Goal: Transaction & Acquisition: Obtain resource

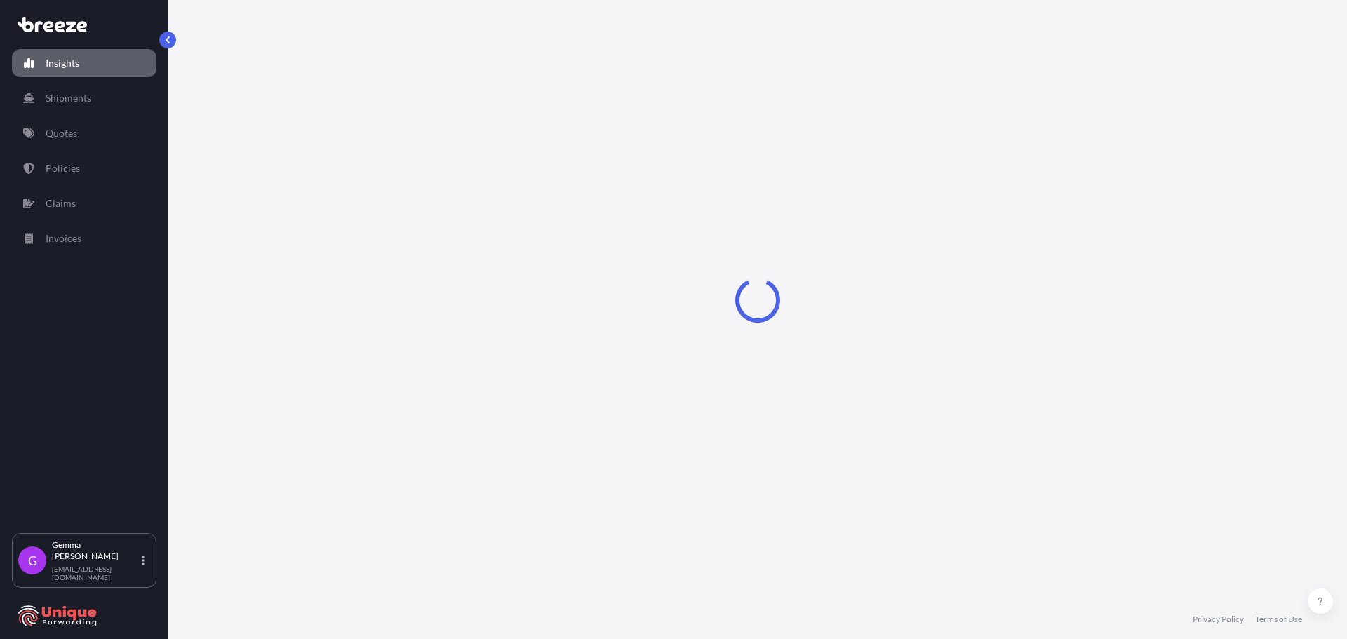
select select "2025"
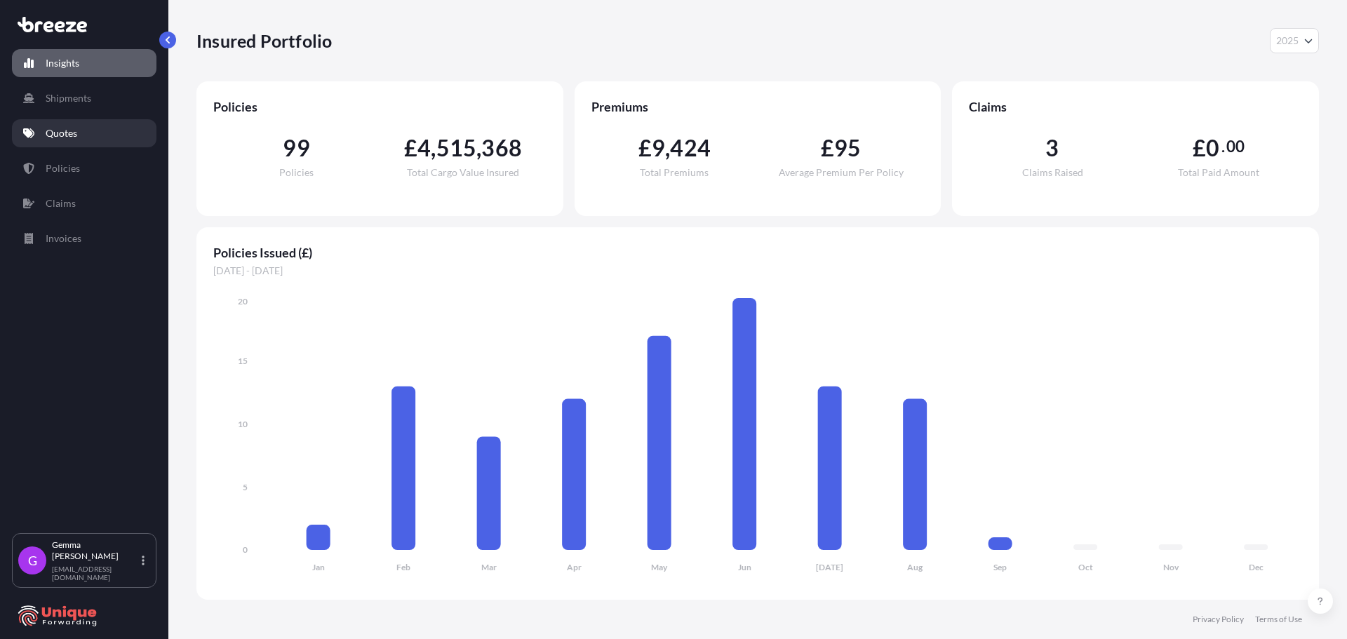
click at [68, 128] on p "Quotes" at bounding box center [62, 133] width 32 height 14
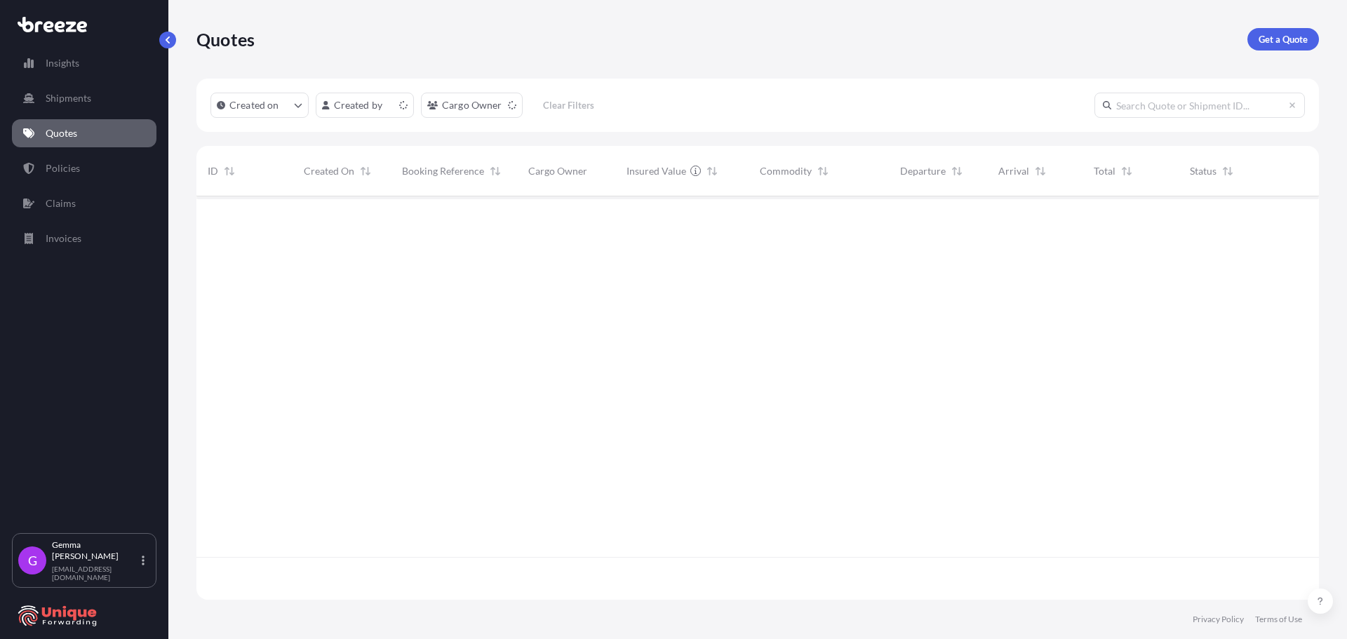
scroll to position [401, 1112]
click at [1267, 39] on p "Get a Quote" at bounding box center [1283, 39] width 49 height 14
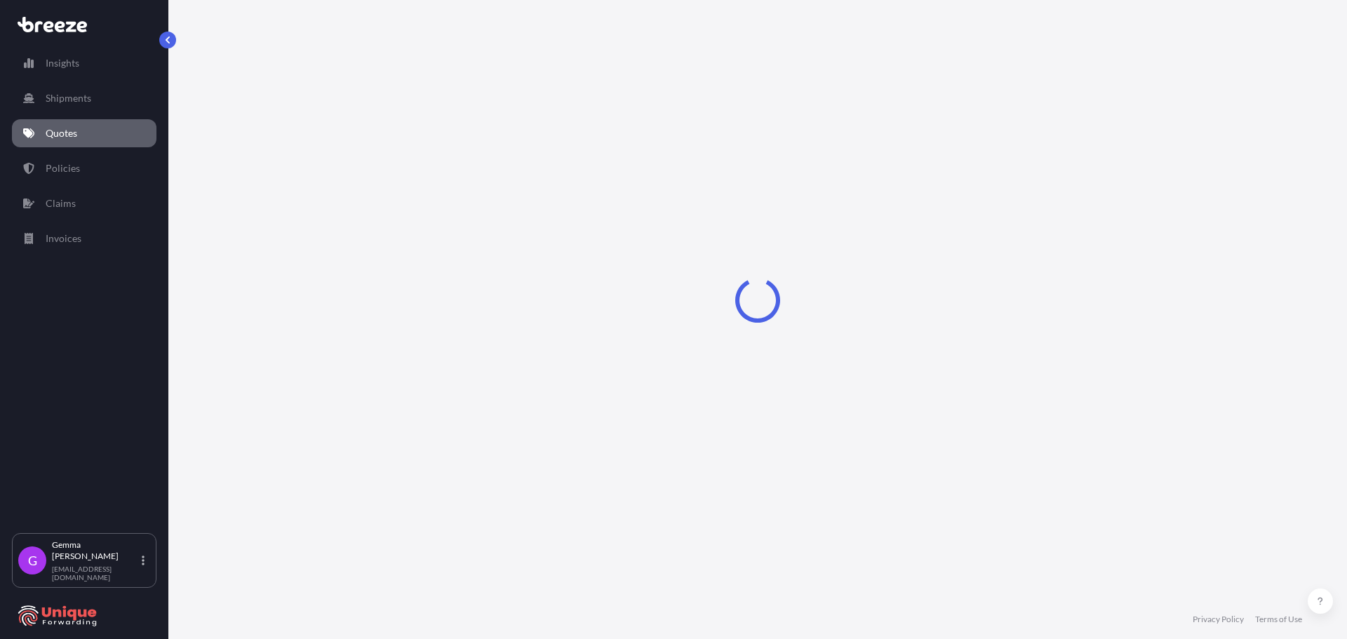
select select "Sea"
select select "1"
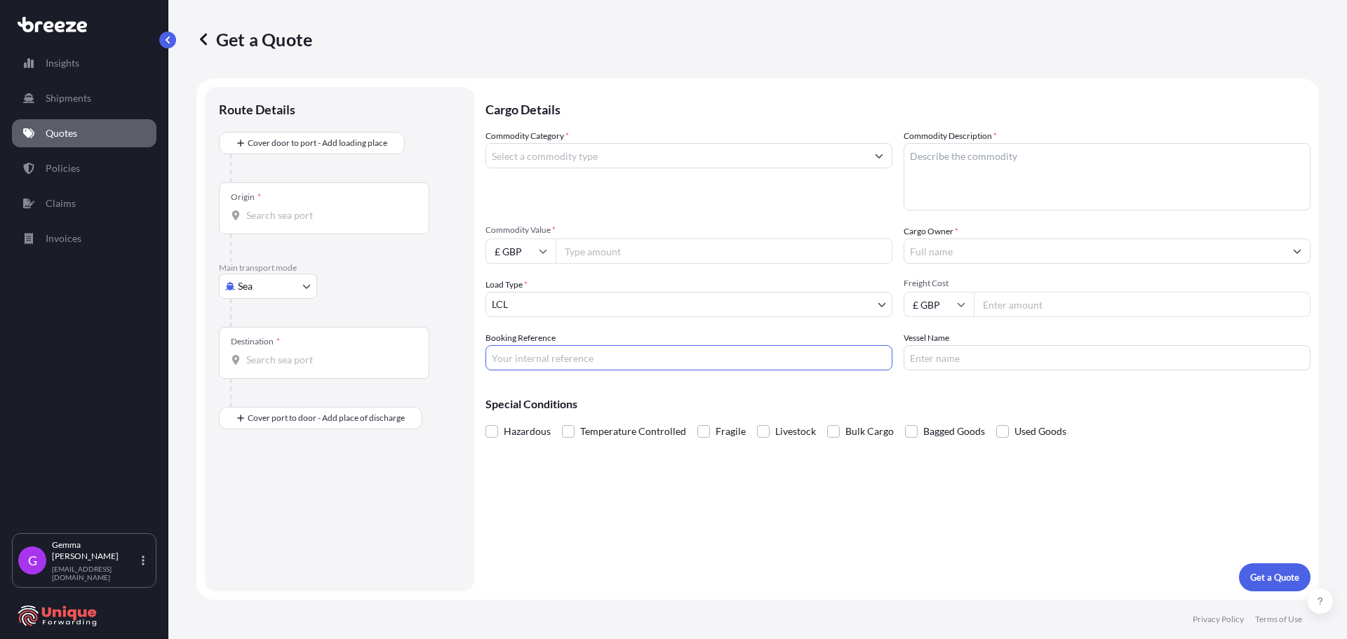
click at [579, 356] on input "Booking Reference" at bounding box center [689, 357] width 407 height 25
paste input "#40135"
type input "#40135"
click at [277, 224] on div "Origin *" at bounding box center [324, 208] width 211 height 52
click at [277, 222] on input "Origin *" at bounding box center [329, 215] width 166 height 14
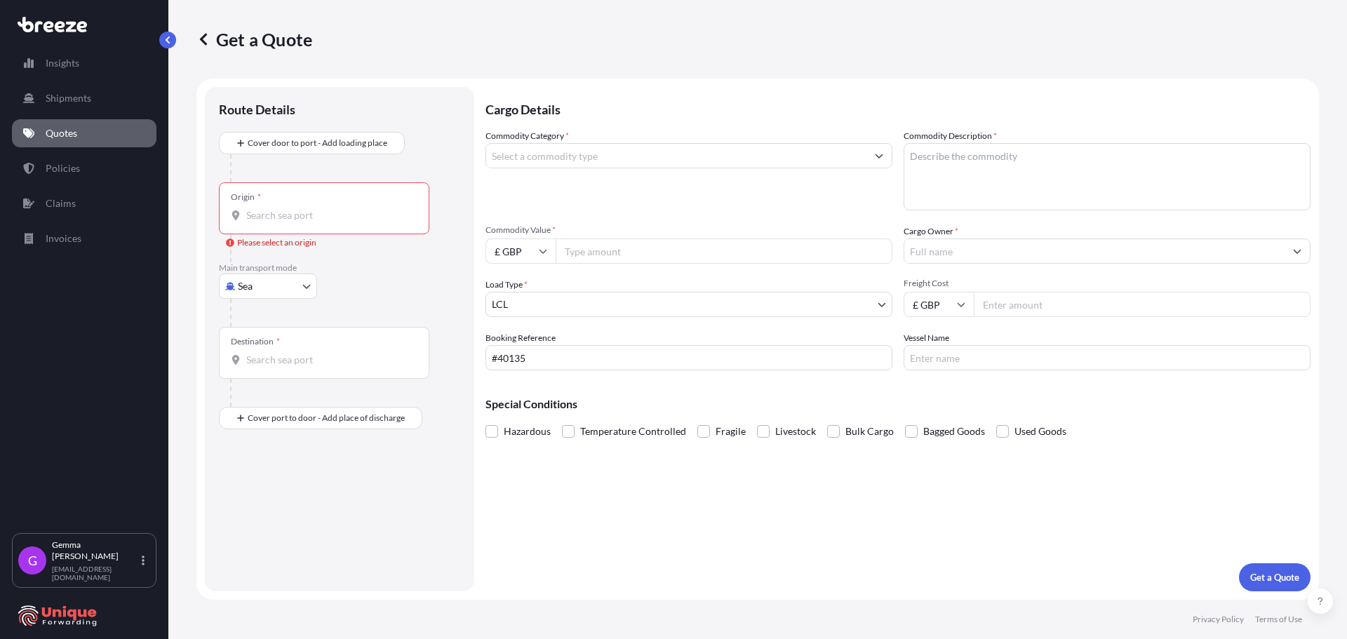
click at [281, 293] on body "Insights Shipments Quotes Policies Claims Invoices G [PERSON_NAME] [EMAIL_ADDRE…" at bounding box center [673, 319] width 1347 height 639
click at [263, 369] on span "Road" at bounding box center [257, 373] width 22 height 14
select select "Road"
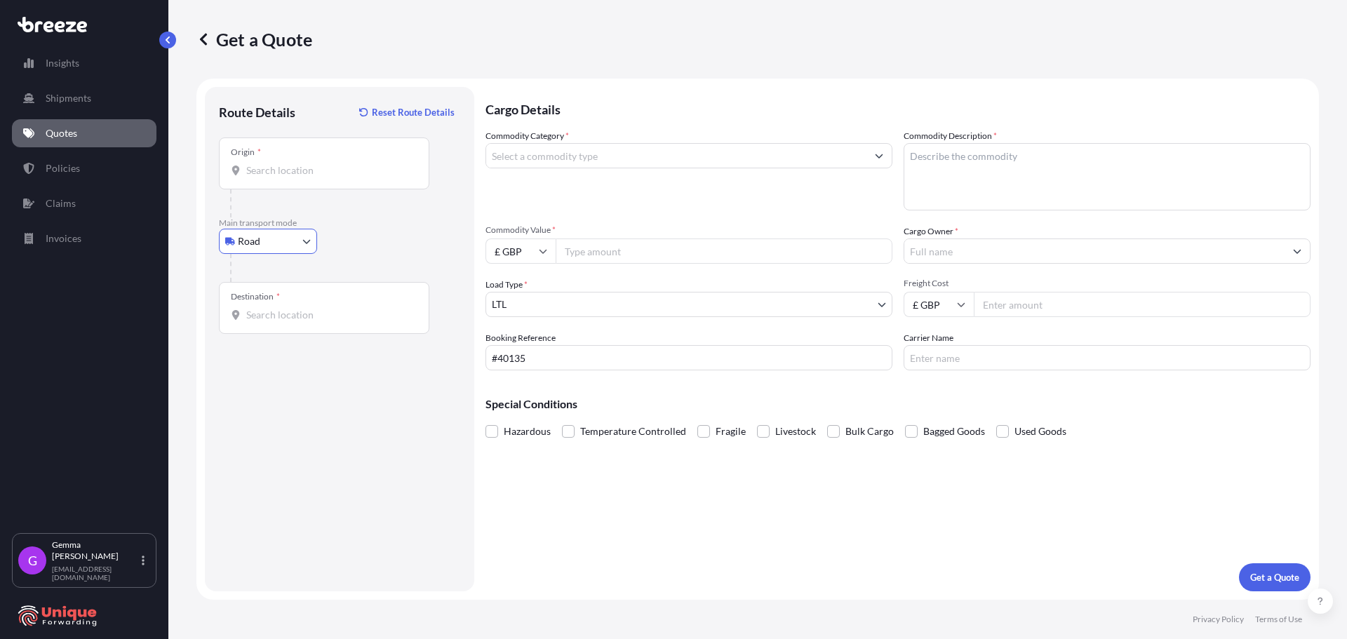
click at [276, 166] on input "Origin *" at bounding box center [329, 170] width 166 height 14
paste input "Nottingham NG7 2SD"
click at [328, 206] on div "Nottingham NG7 2SD , [GEOGRAPHIC_DATA]" at bounding box center [358, 218] width 267 height 34
type input "Nottingham NG7 2SD, [GEOGRAPHIC_DATA]"
click at [267, 306] on div "Destination *" at bounding box center [324, 308] width 211 height 52
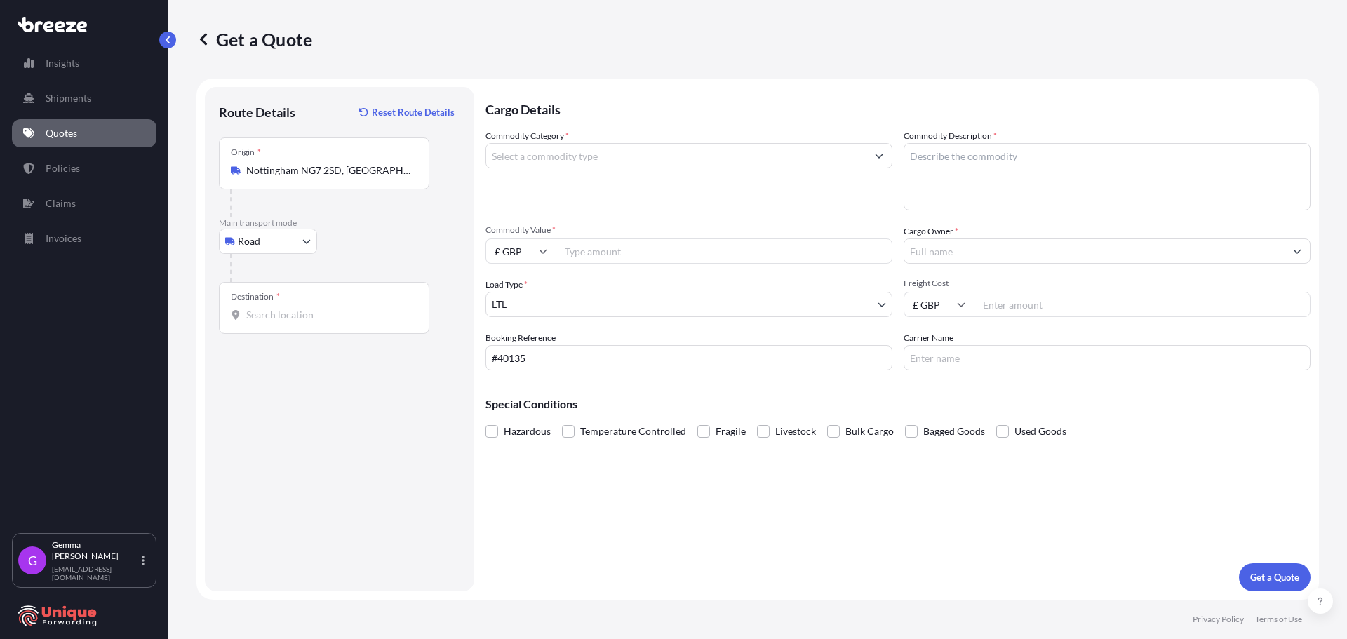
click at [267, 308] on input "Destination *" at bounding box center [329, 315] width 166 height 14
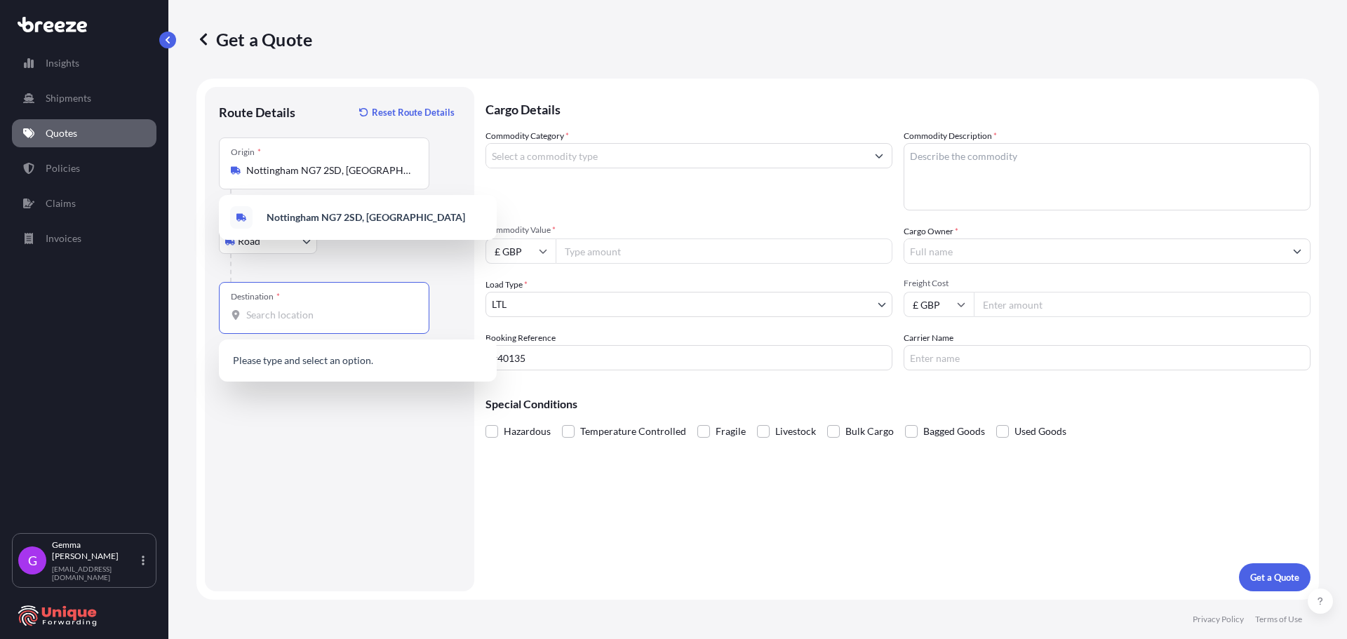
paste input "[GEOGRAPHIC_DATA], 2627 [PERSON_NAME]"
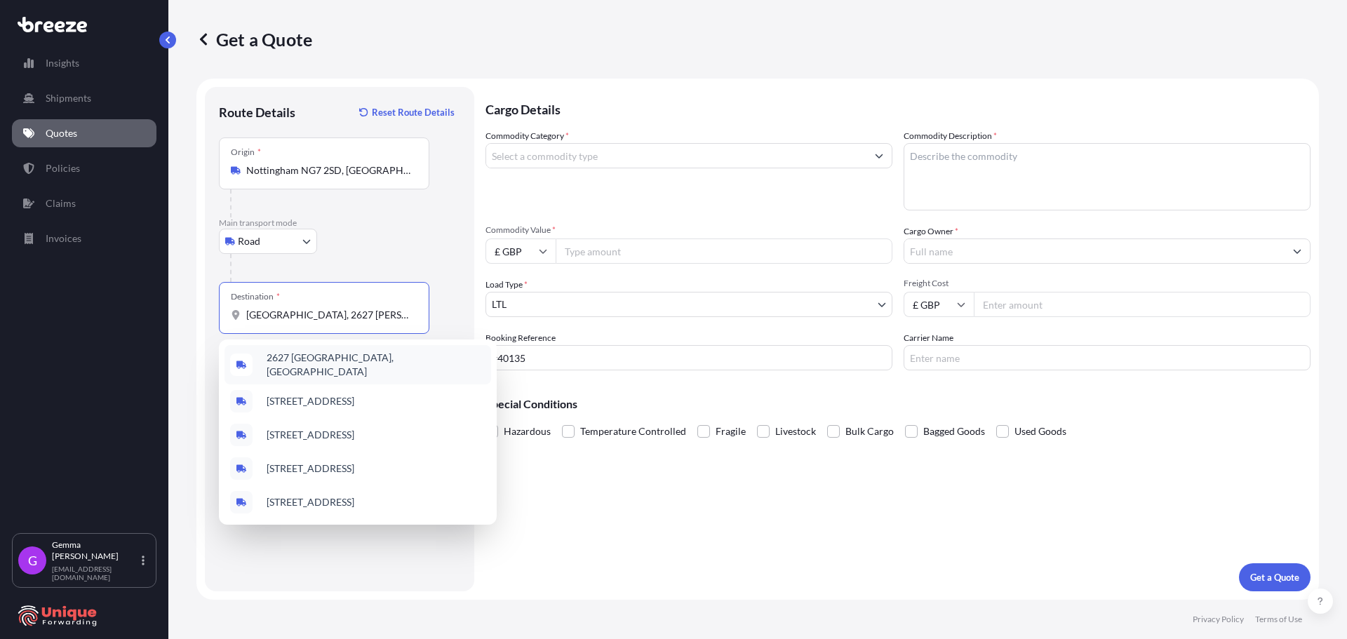
click at [313, 363] on span "2627 [GEOGRAPHIC_DATA], [GEOGRAPHIC_DATA]" at bounding box center [376, 365] width 219 height 28
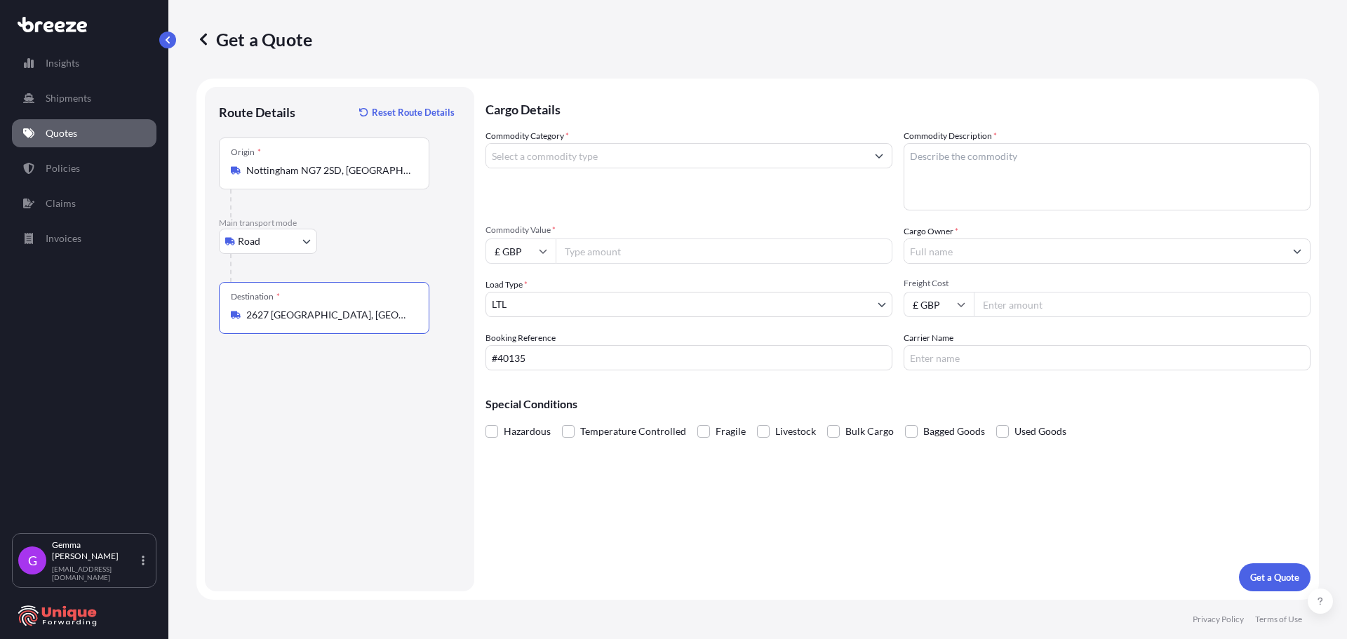
type input "2627 [GEOGRAPHIC_DATA], [GEOGRAPHIC_DATA]"
click at [641, 152] on input "Commodity Category *" at bounding box center [676, 155] width 380 height 25
click at [651, 159] on input "MACHINES" at bounding box center [676, 155] width 380 height 25
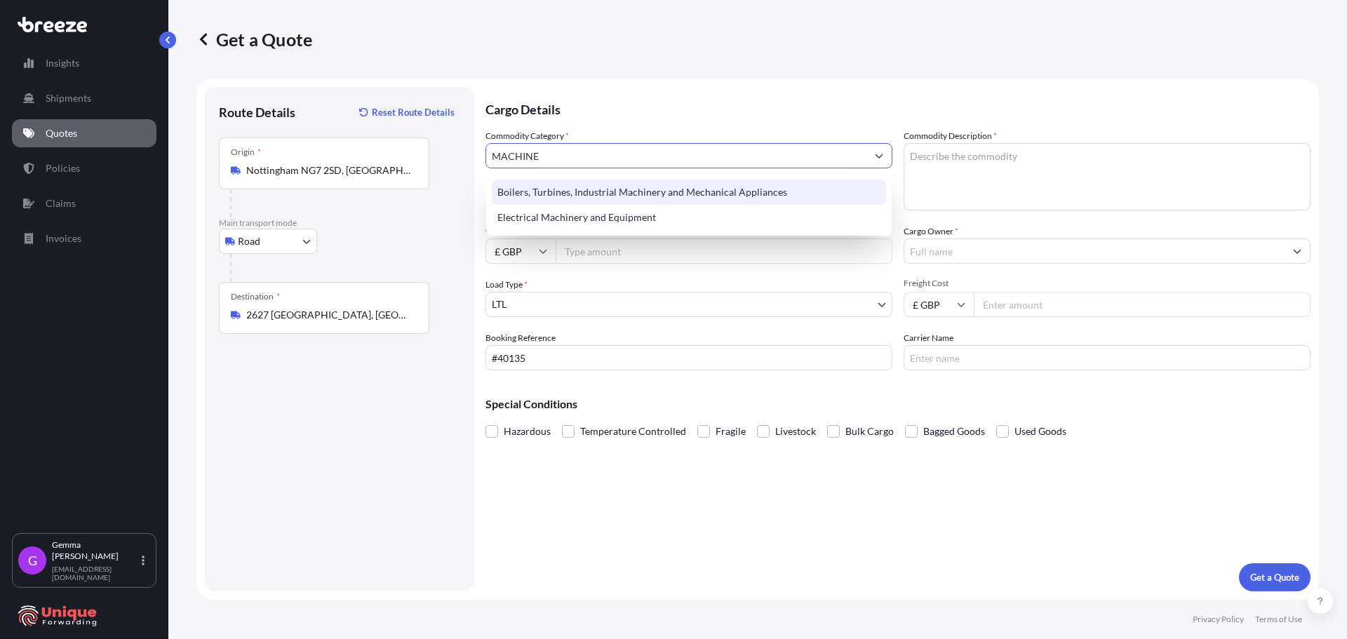
click at [689, 192] on div "Boilers, Turbines, Industrial Machinery and Mechanical Appliances" at bounding box center [689, 192] width 394 height 25
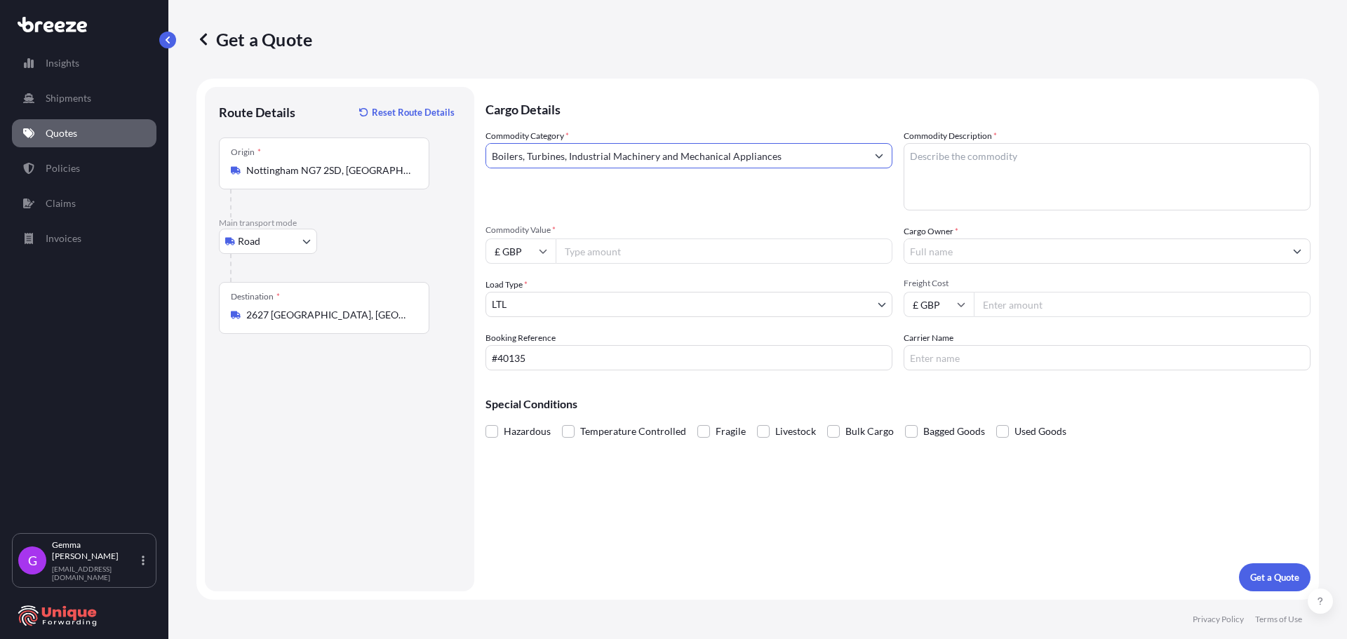
type input "Boilers, Turbines, Industrial Machinery and Mechanical Appliances"
click at [1017, 113] on p "Cargo Details" at bounding box center [898, 108] width 825 height 42
click at [980, 187] on textarea "Commodity Description *" at bounding box center [1107, 176] width 407 height 67
click at [1075, 167] on textarea "Commodity Description *" at bounding box center [1107, 176] width 407 height 67
paste textarea "Used Moros GBC15 Baler"
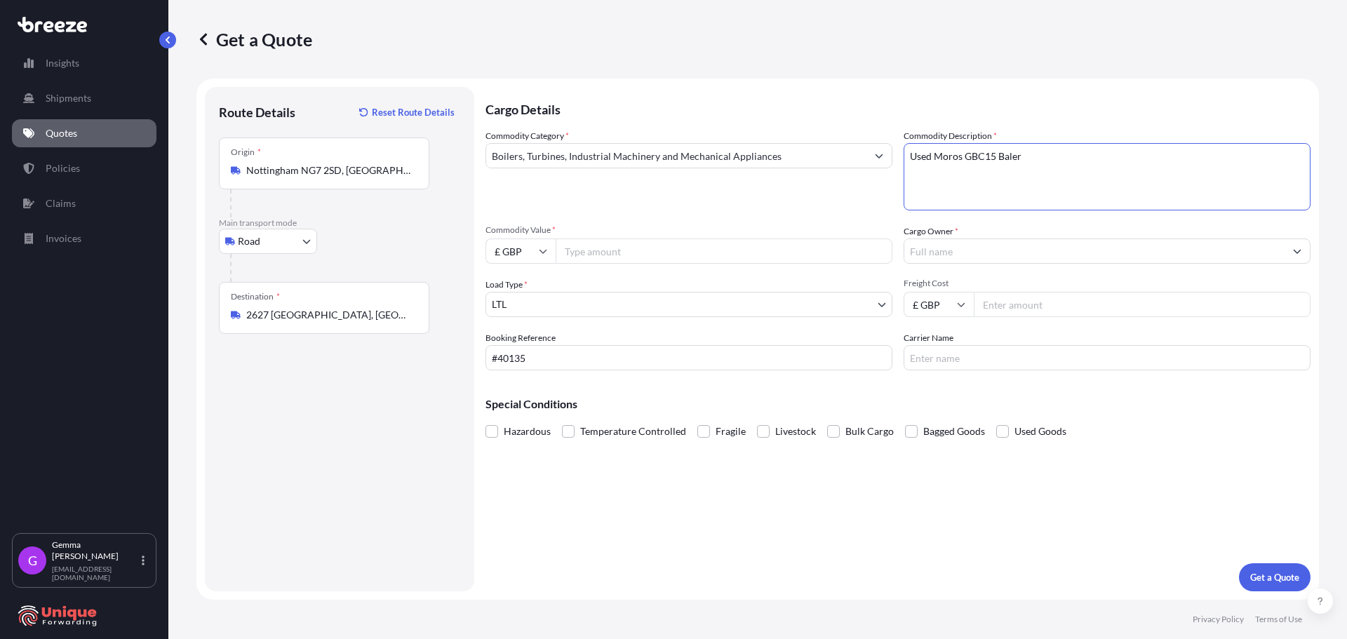
type textarea "Used Moros GBC15 Baler"
click at [686, 242] on input "Commodity Value *" at bounding box center [724, 251] width 337 height 25
click at [521, 254] on input "£ GBP" at bounding box center [521, 251] width 70 height 25
click at [529, 295] on div "€ EUR" at bounding box center [520, 289] width 59 height 27
type input "€ EUR"
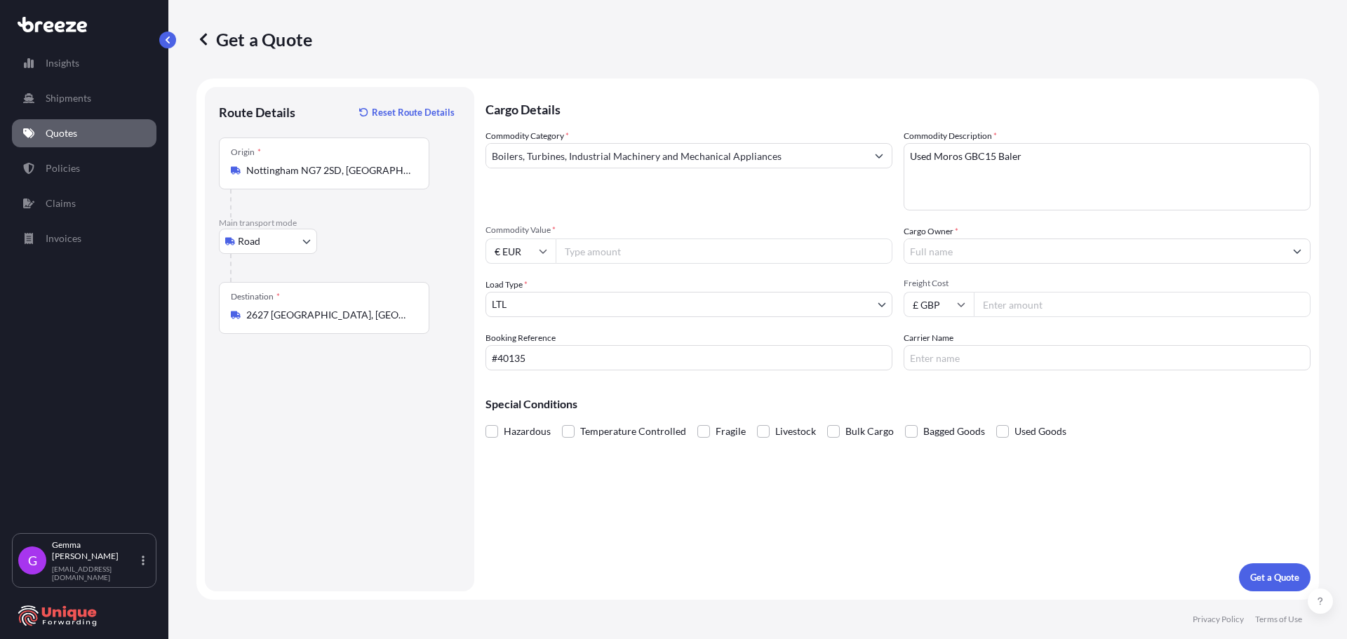
click at [592, 248] on input "Commodity Value *" at bounding box center [724, 251] width 337 height 25
type input "22000"
click at [954, 250] on input "Cargo Owner *" at bounding box center [1094, 251] width 380 height 25
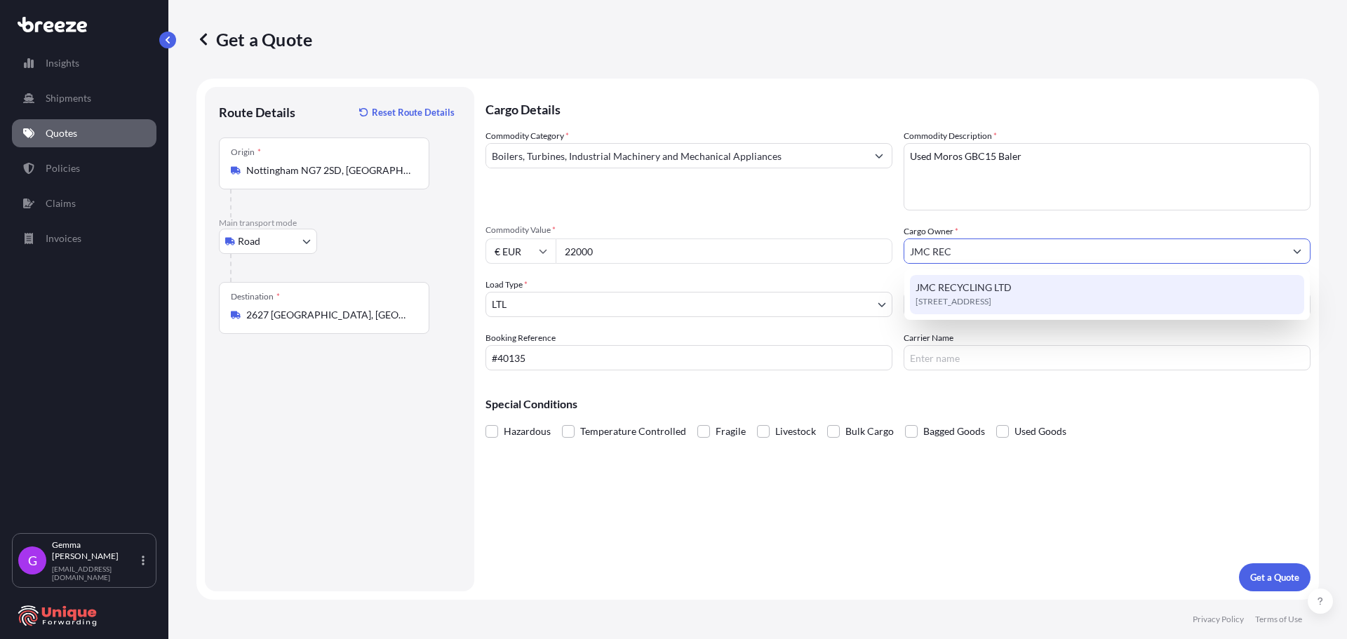
click at [978, 297] on span "[STREET_ADDRESS]" at bounding box center [954, 302] width 76 height 14
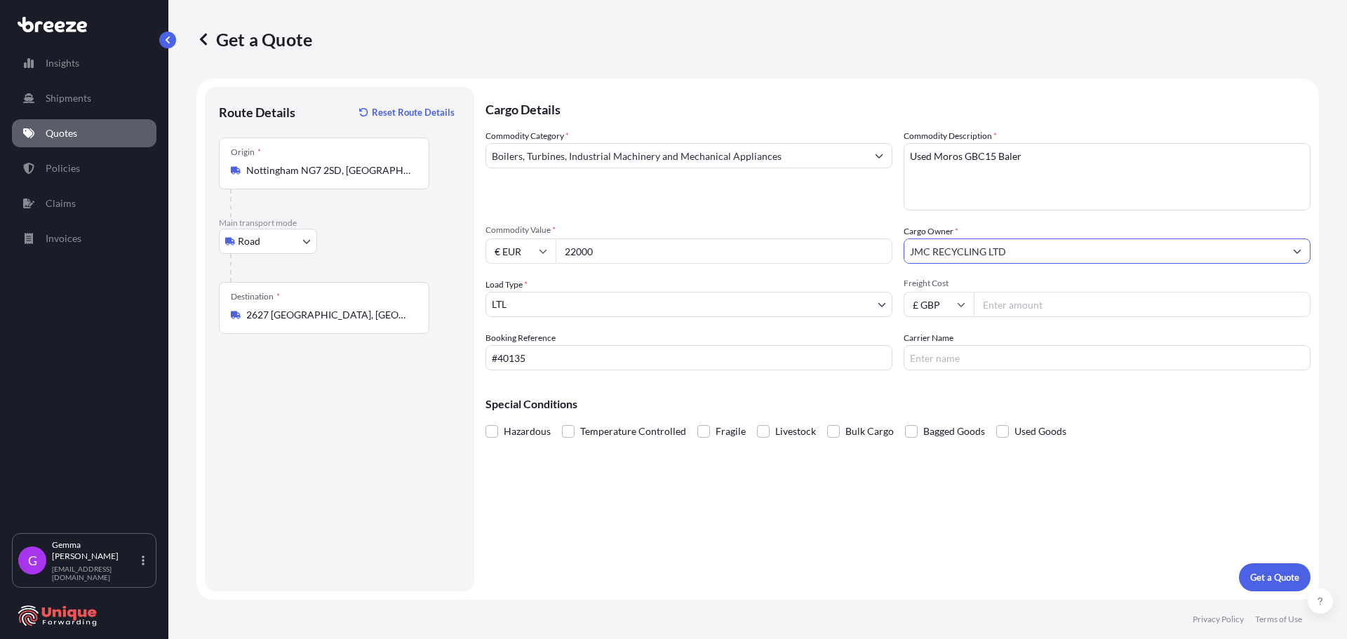
type input "JMC RECYCLING LTD"
click at [1086, 305] on input "Freight Cost" at bounding box center [1142, 304] width 337 height 25
type input "675"
click at [1038, 344] on div "Carrier Name" at bounding box center [1107, 350] width 407 height 39
click at [1041, 350] on input "Carrier Name" at bounding box center [1107, 357] width 407 height 25
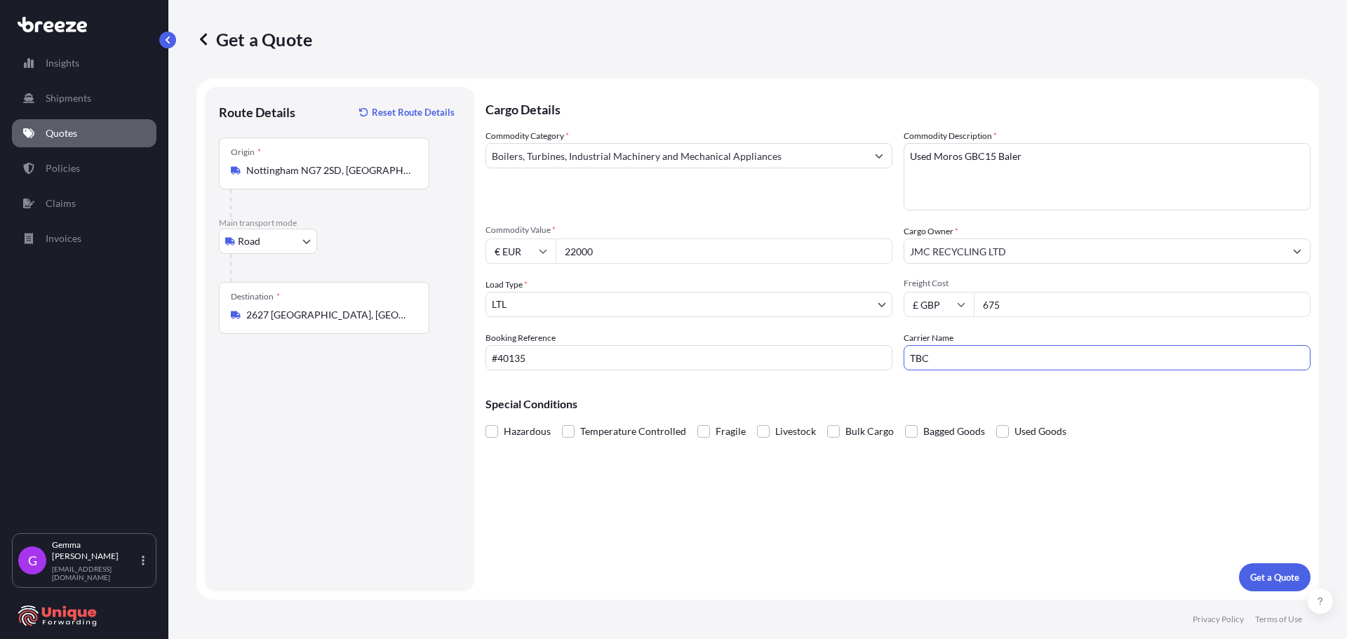
type input "TBC"
click at [1270, 582] on p "Get a Quote" at bounding box center [1274, 577] width 49 height 14
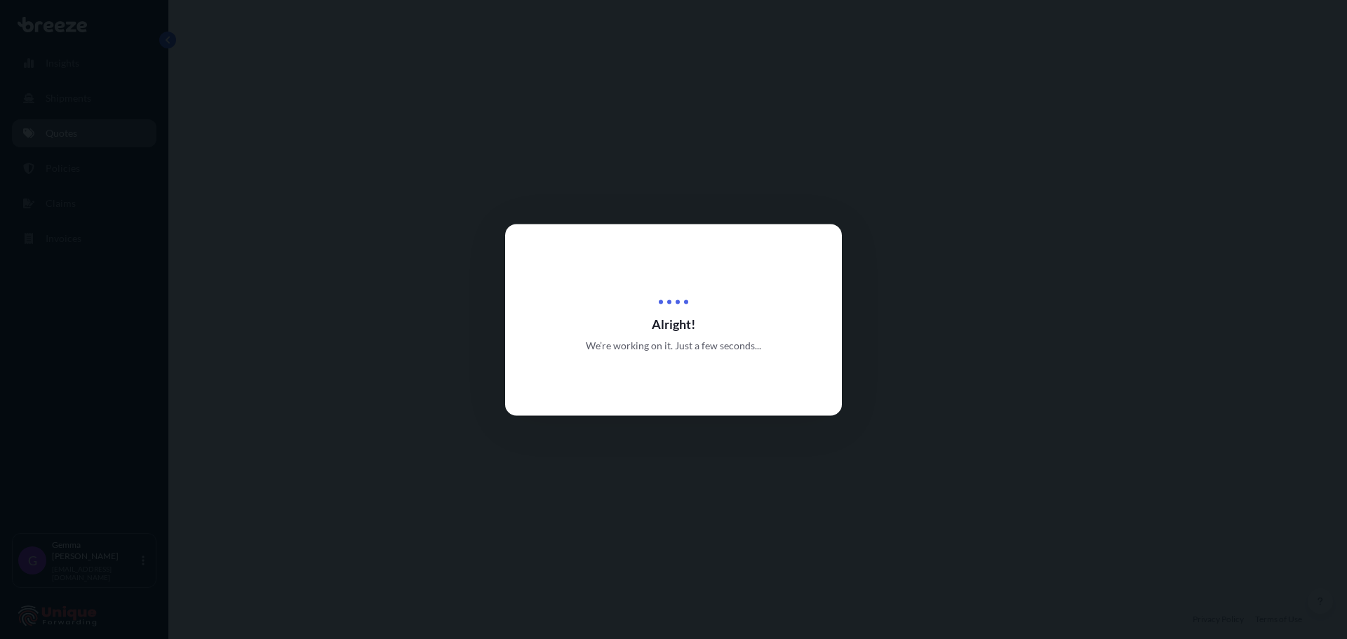
select select "Road"
select select "1"
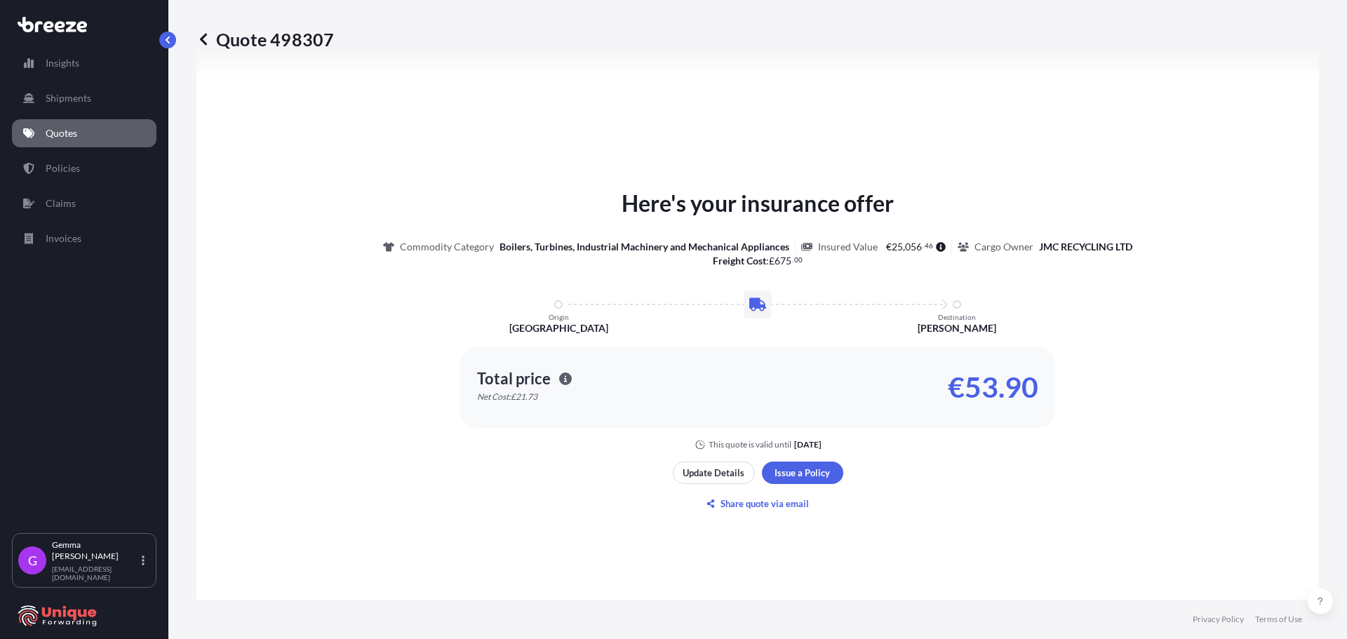
scroll to position [703, 0]
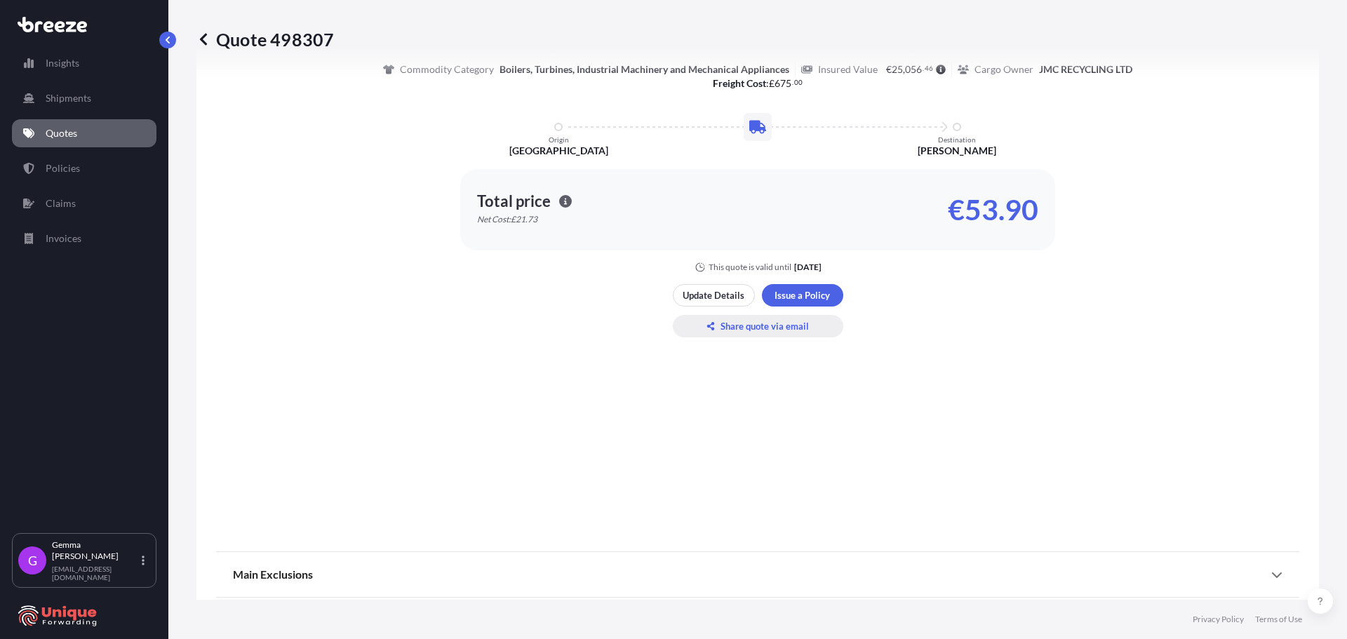
click at [763, 329] on p "Share quote via email" at bounding box center [765, 326] width 88 height 14
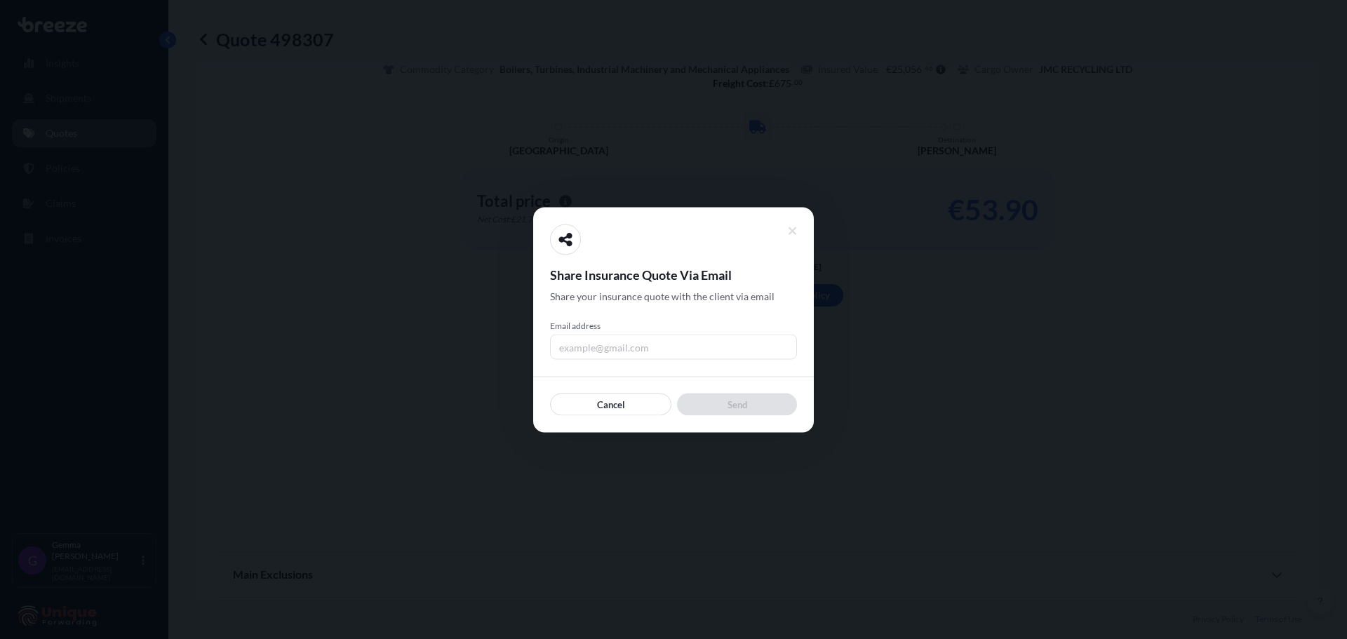
click at [686, 349] on input "Email address" at bounding box center [673, 346] width 247 height 25
click at [662, 347] on input "[EMAIL_ADDRESS][DOMAIN_NAME]" at bounding box center [673, 346] width 247 height 25
drag, startPoint x: 759, startPoint y: 346, endPoint x: 658, endPoint y: 347, distance: 101.0
click at [658, 347] on input "[EMAIL_ADDRESS][DOMAIN_NAME]" at bounding box center [673, 346] width 247 height 25
type input "[EMAIL_ADDRESS][DOMAIN_NAME]"
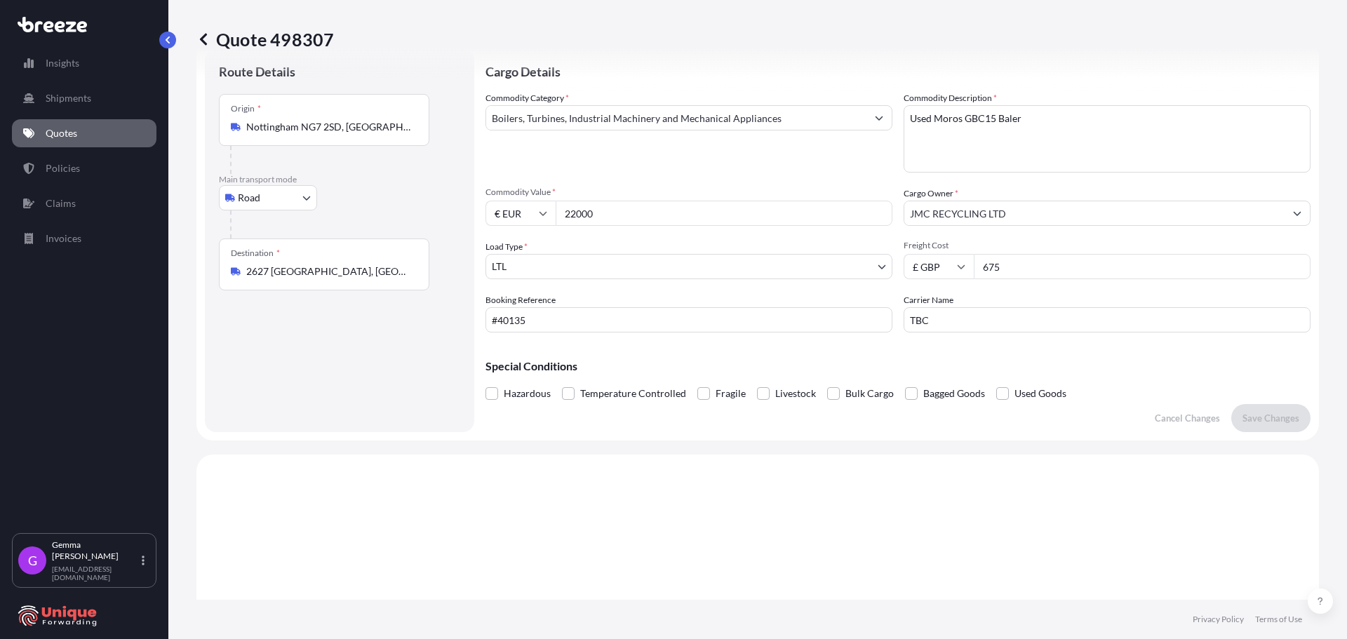
scroll to position [1, 0]
